Goal: Ask a question: Seek information or help from site administrators or community

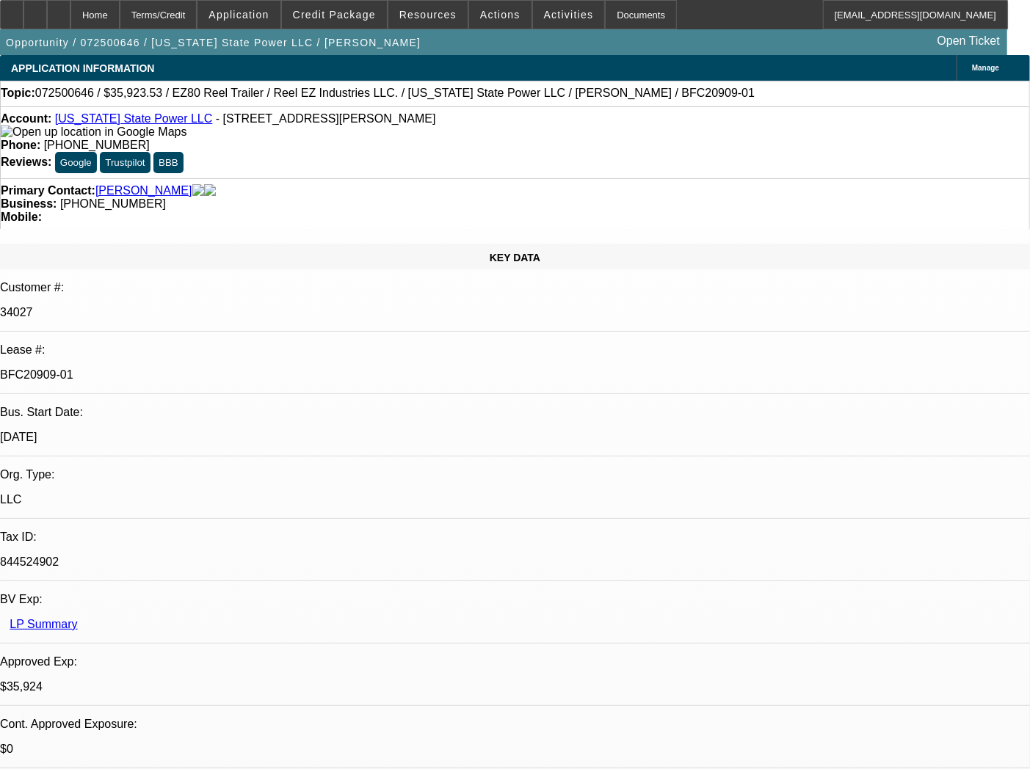
select select "0"
select select "0.1"
select select "4"
select select "0"
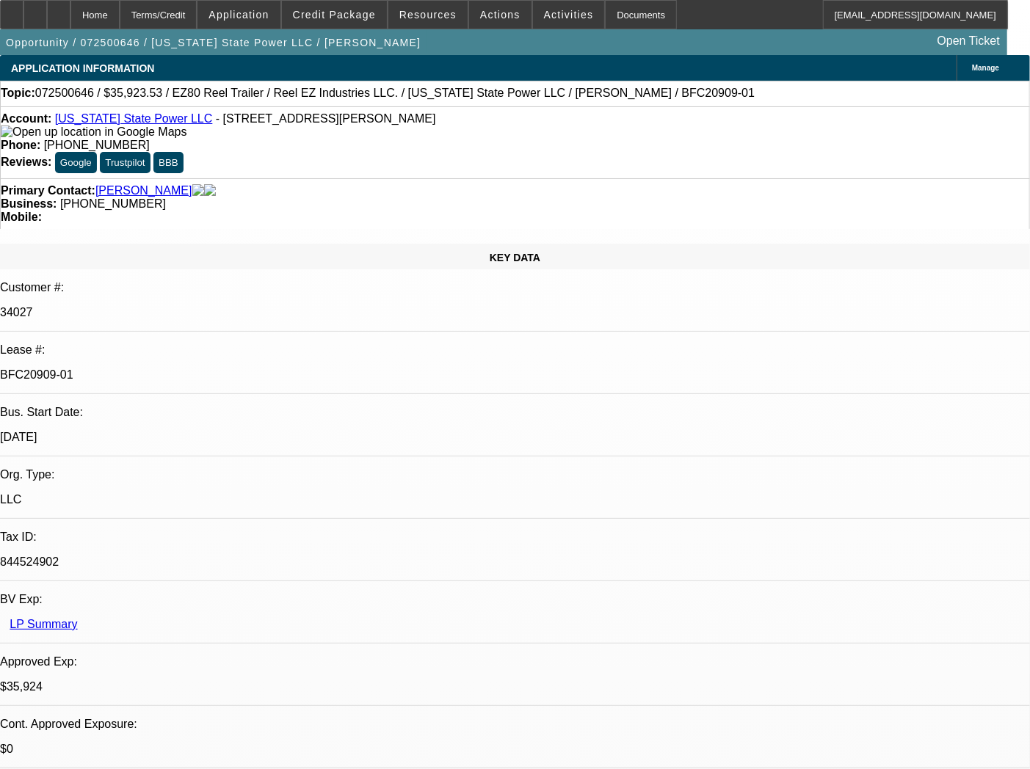
select select "0"
select select "2"
select select "0"
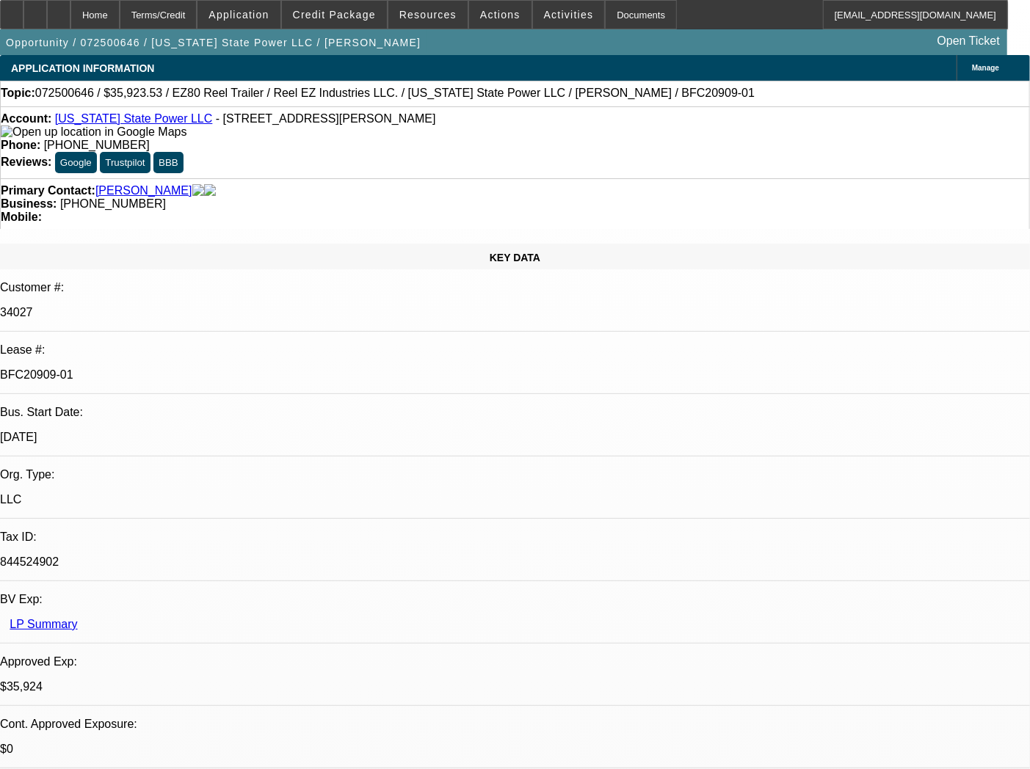
select select "0"
select select "2"
select select "0"
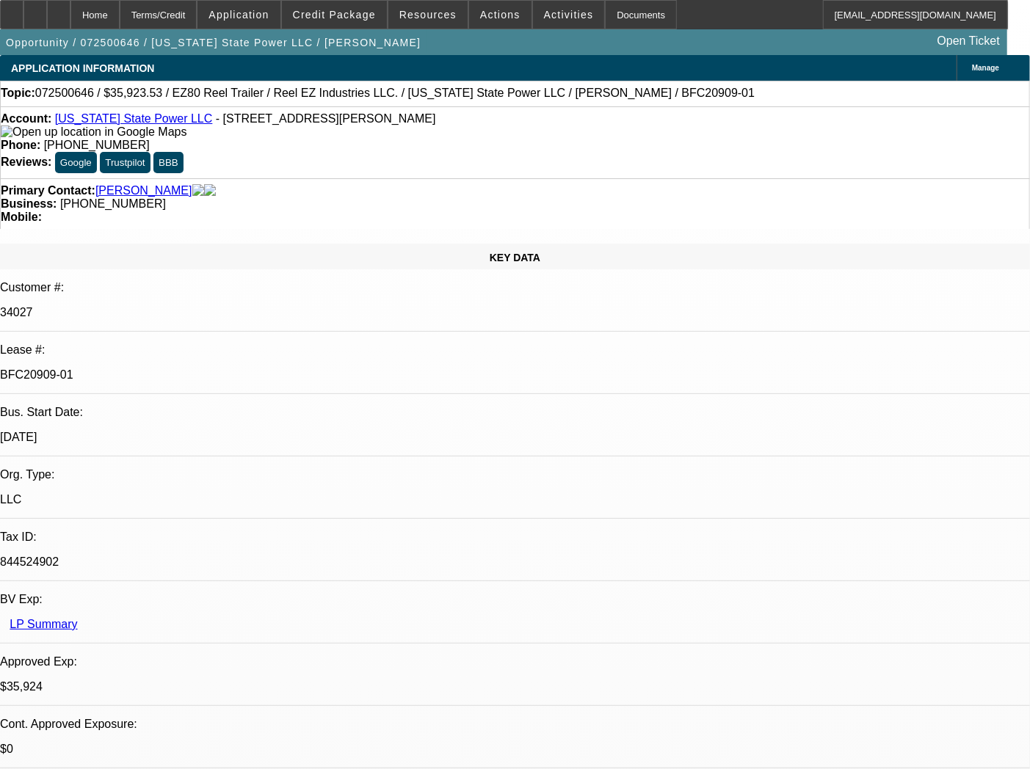
select select "2"
type input "tax"
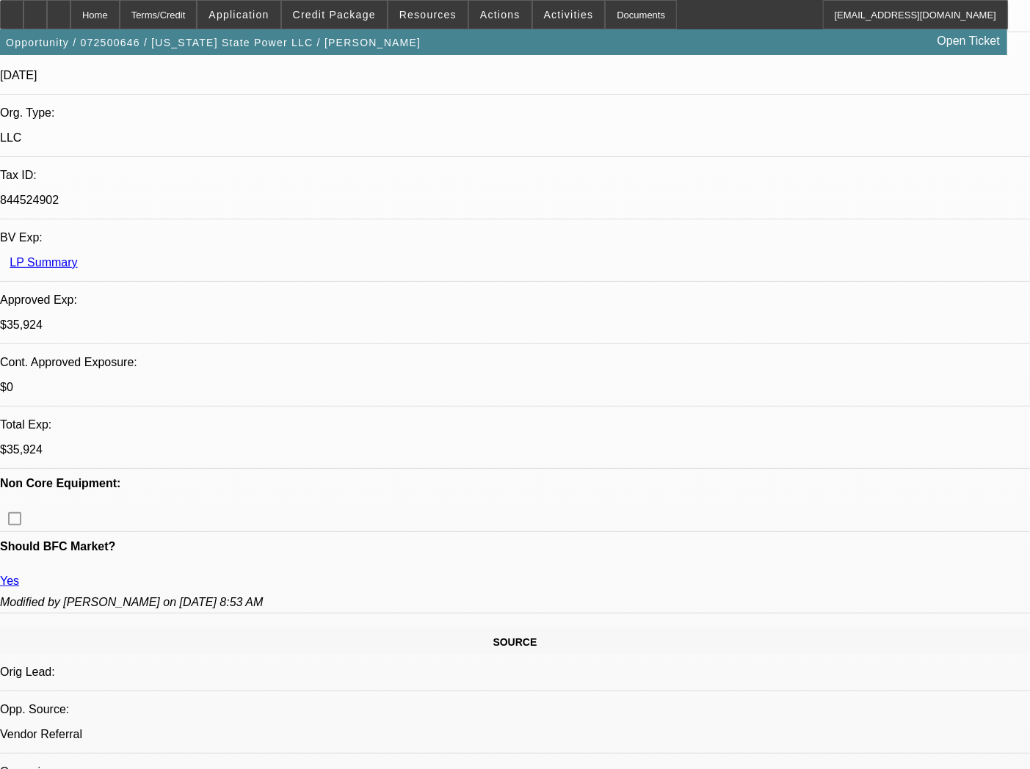
scroll to position [408, 0]
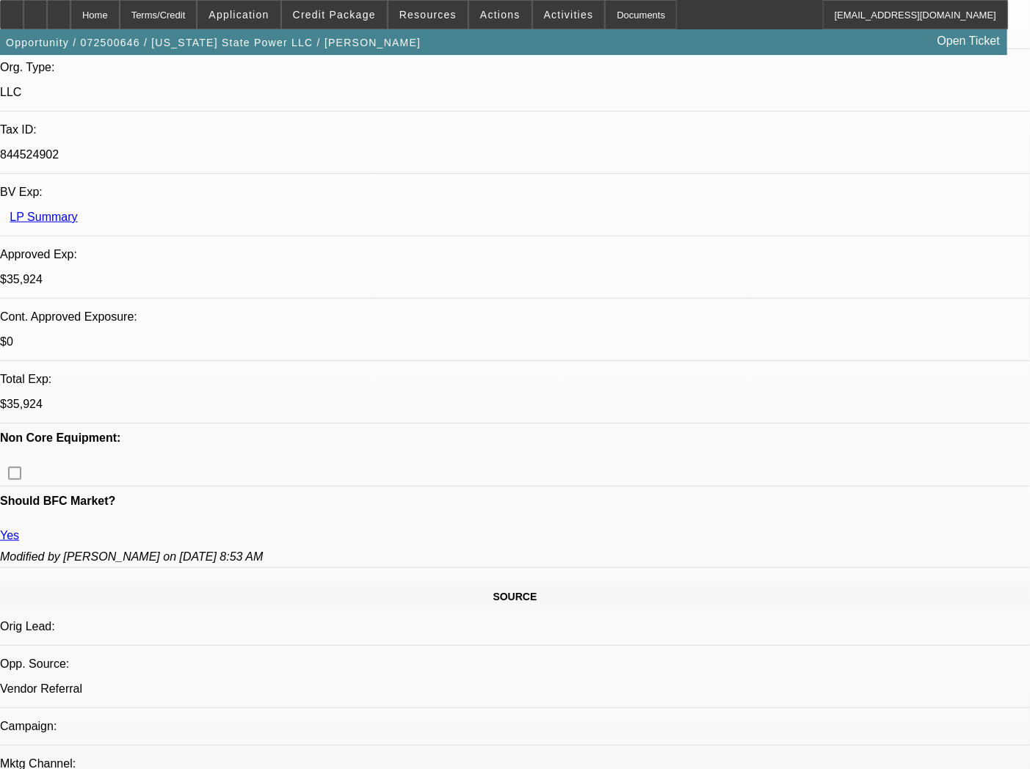
drag, startPoint x: 774, startPoint y: 687, endPoint x: 951, endPoint y: 676, distance: 177.3
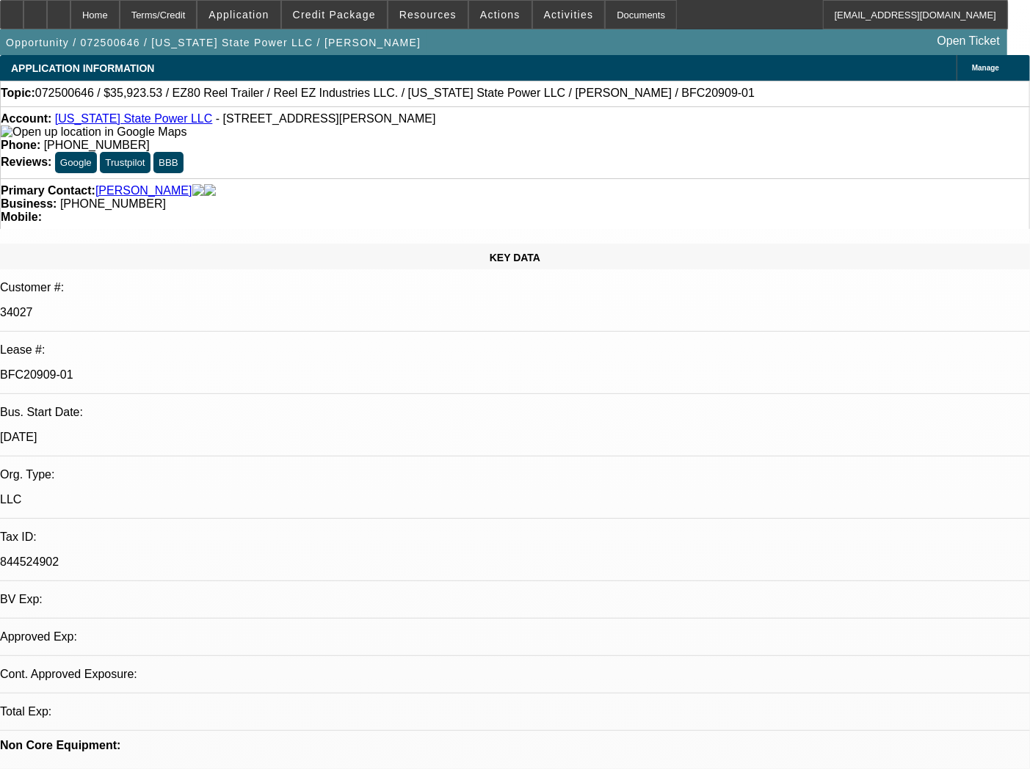
select select "0"
select select "0.1"
select select "4"
select select "0"
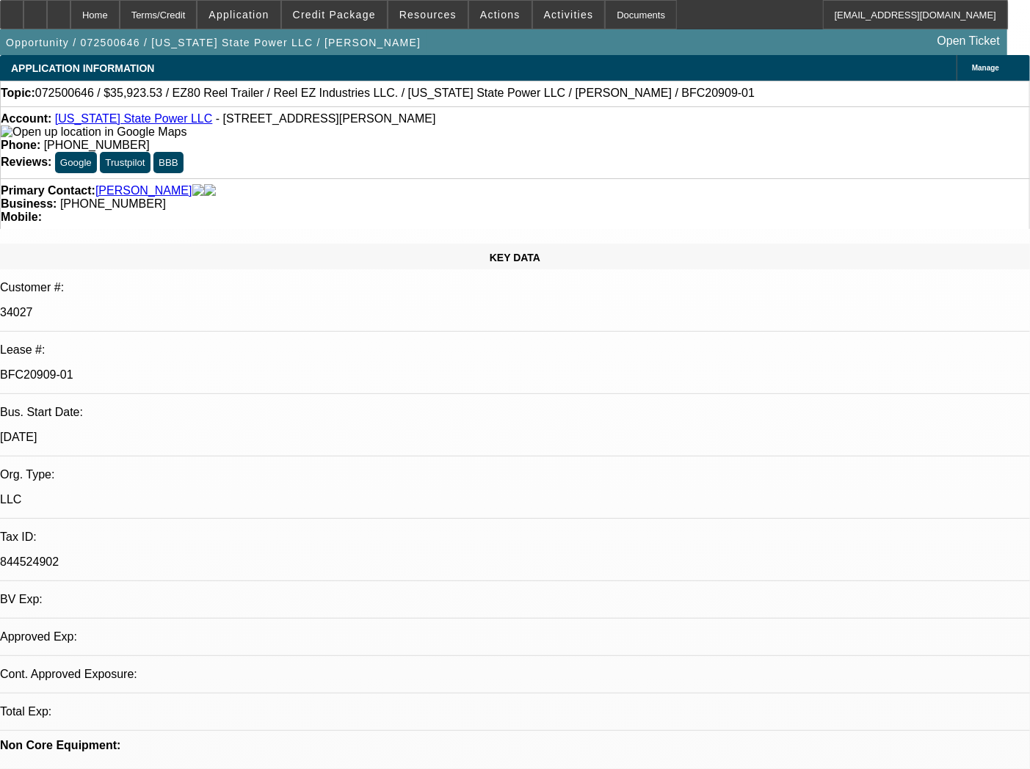
select select "0"
select select "2"
select select "0"
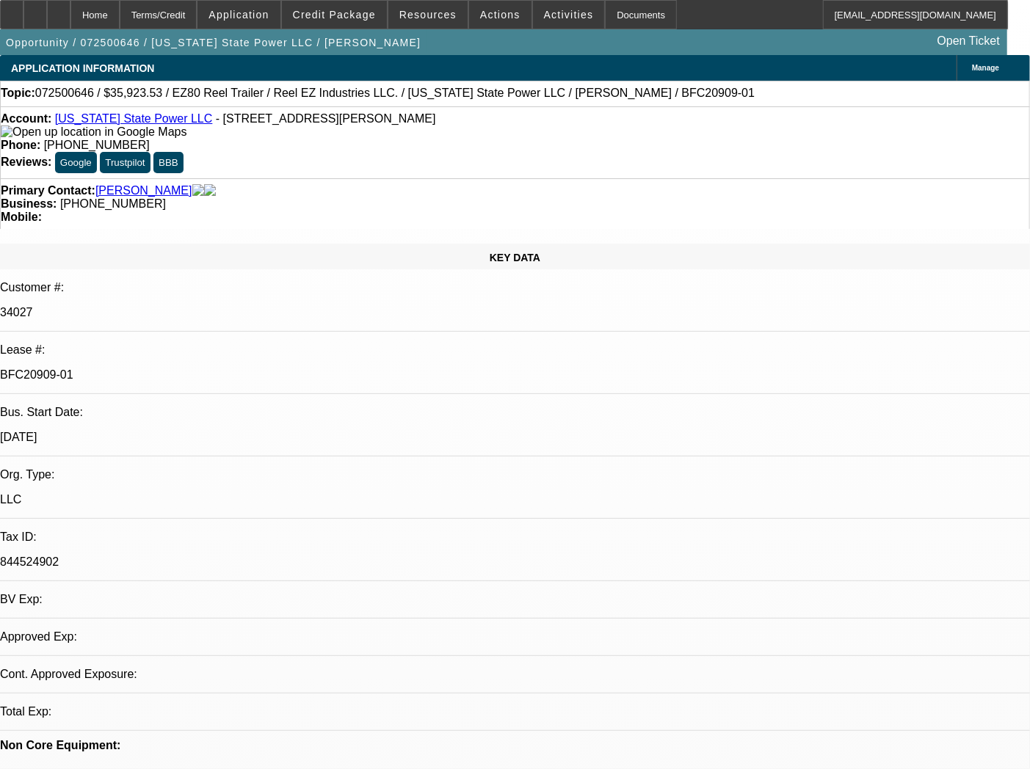
select select "0"
select select "2"
select select "0"
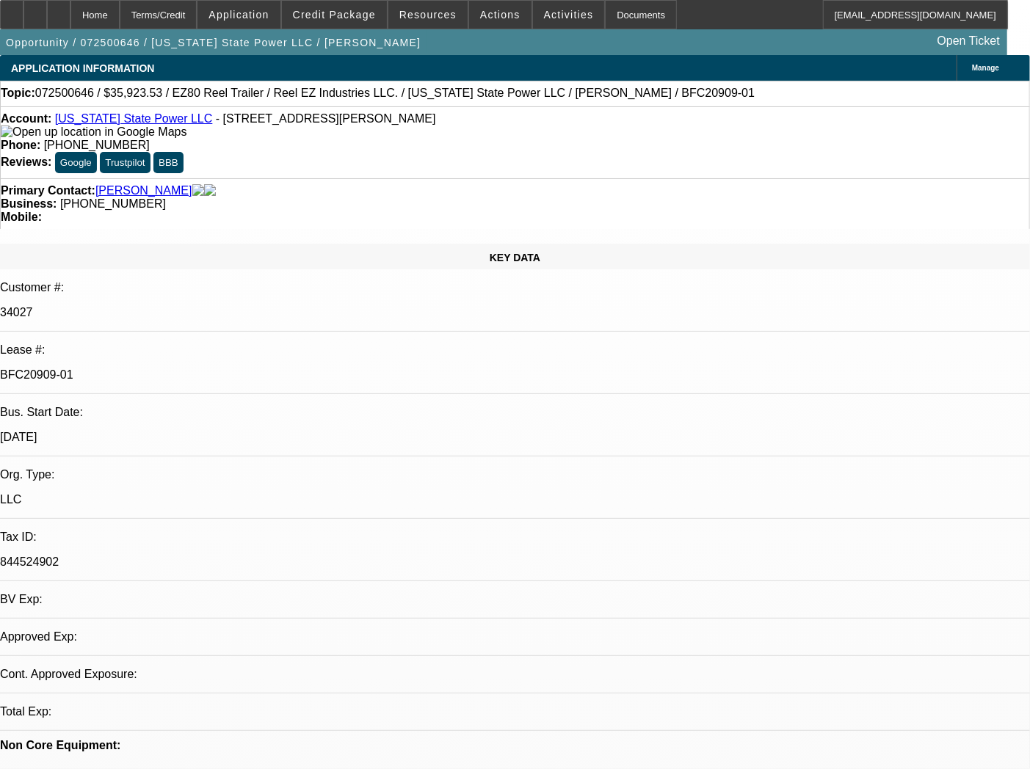
select select "2"
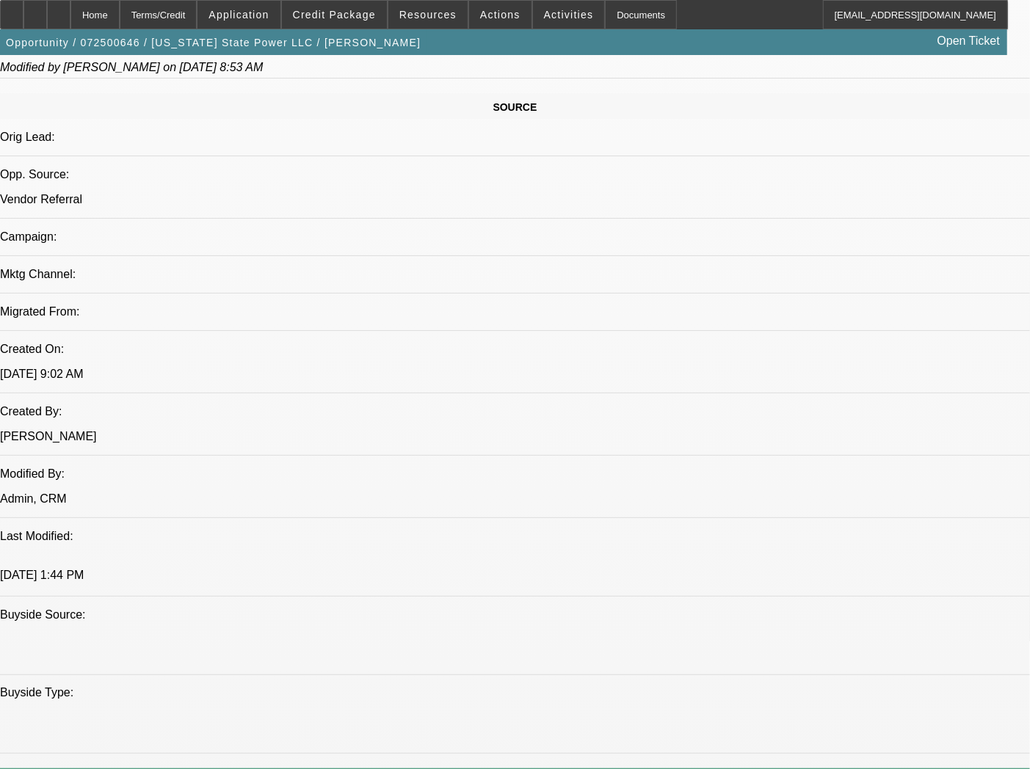
scroll to position [163, 0]
type input "tax"
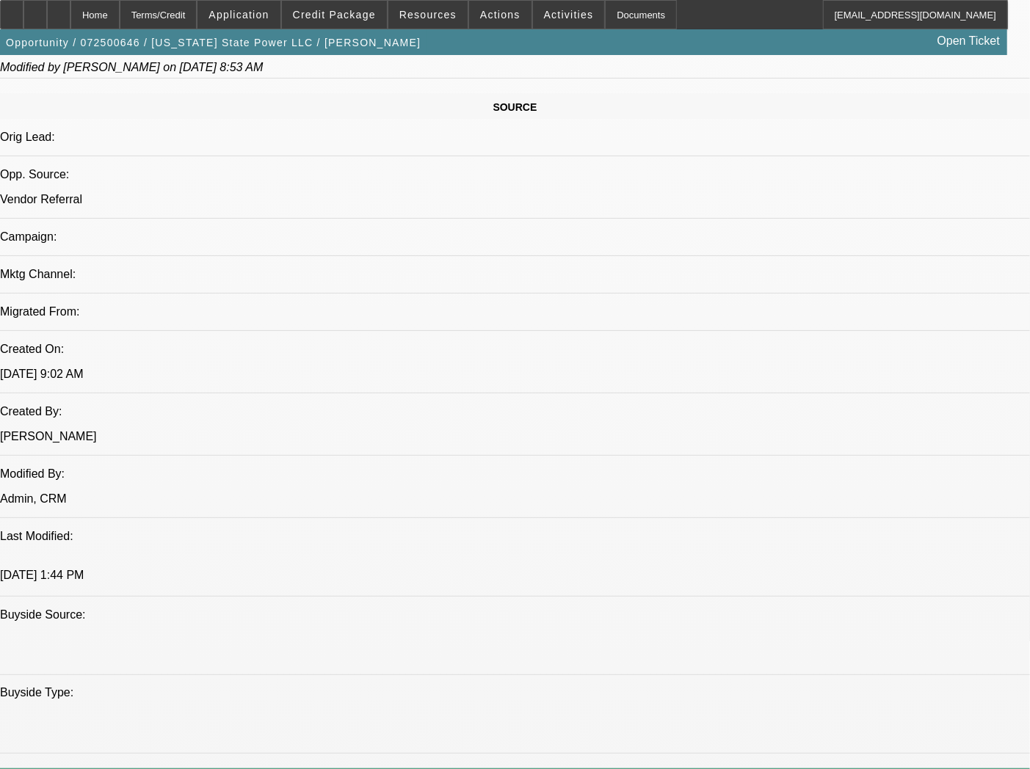
scroll to position [186, 0]
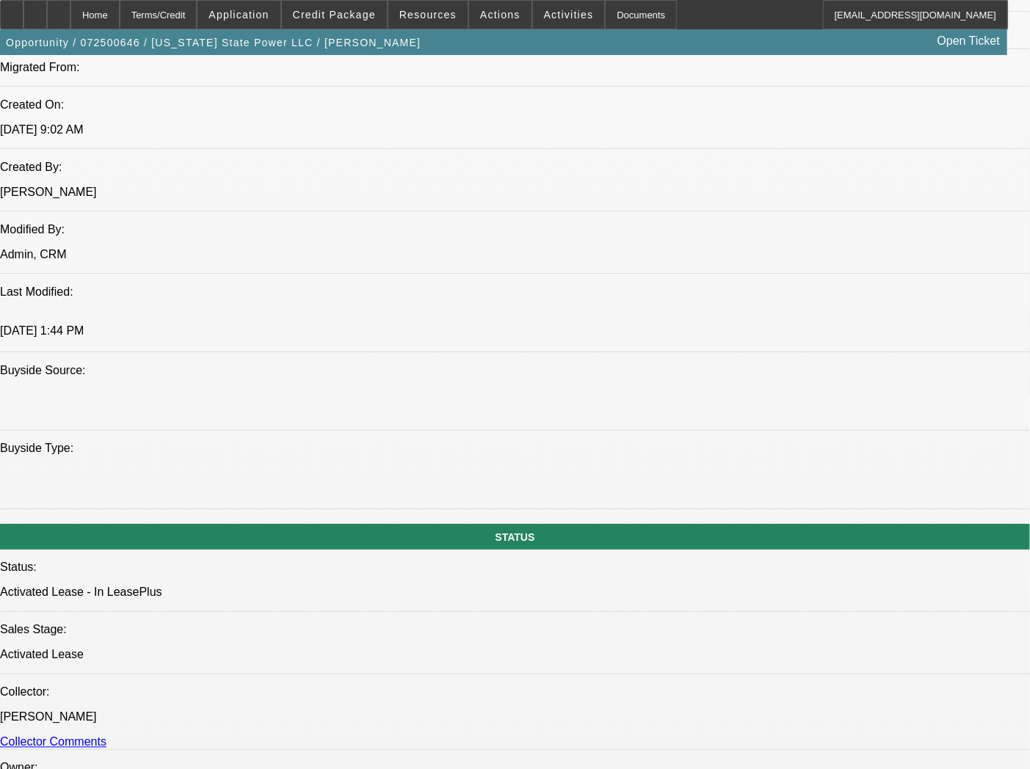
scroll to position [395, 0]
